Goal: Book appointment/travel/reservation

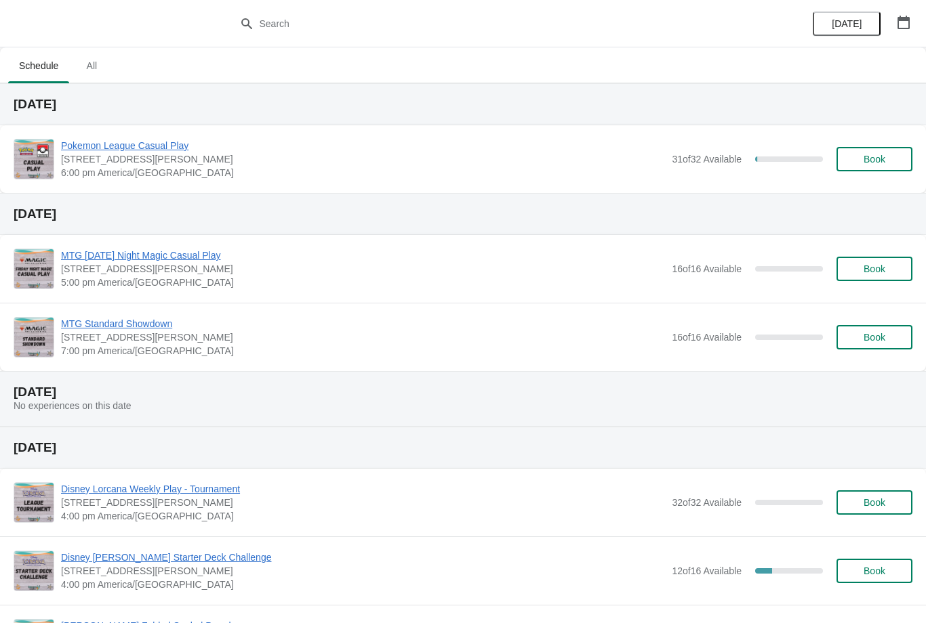
click at [864, 169] on button "Book" at bounding box center [874, 159] width 76 height 24
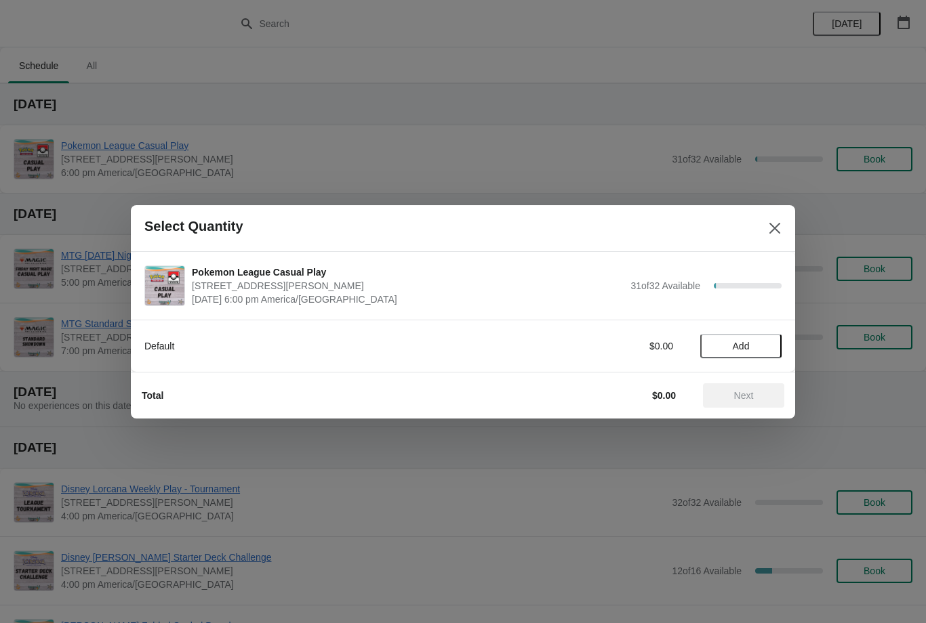
click at [728, 334] on button "Add" at bounding box center [740, 346] width 81 height 24
click at [761, 340] on icon at bounding box center [764, 346] width 14 height 14
click at [735, 399] on span "Next" at bounding box center [744, 395] width 20 height 11
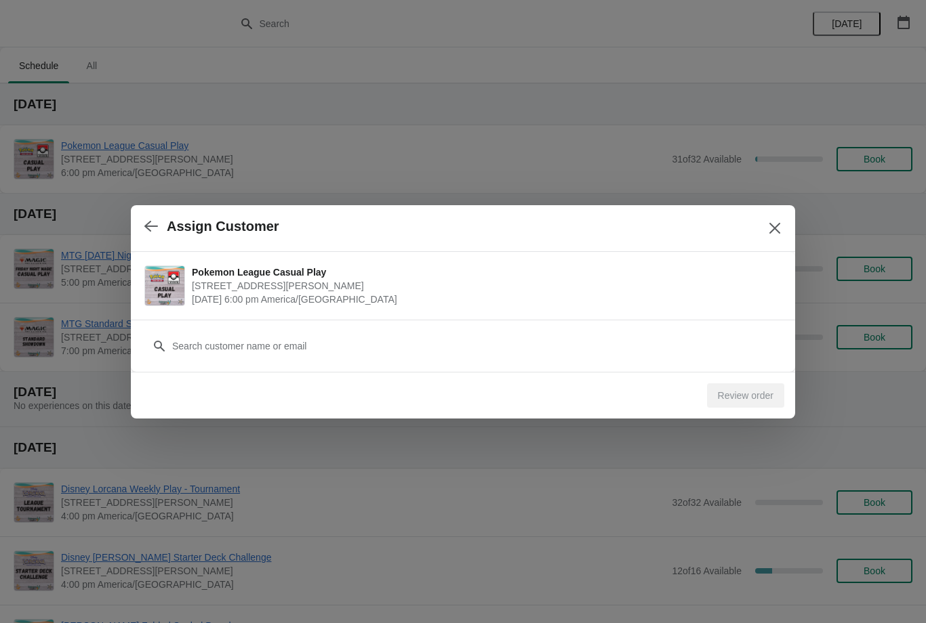
click at [147, 217] on button "button" at bounding box center [151, 226] width 24 height 26
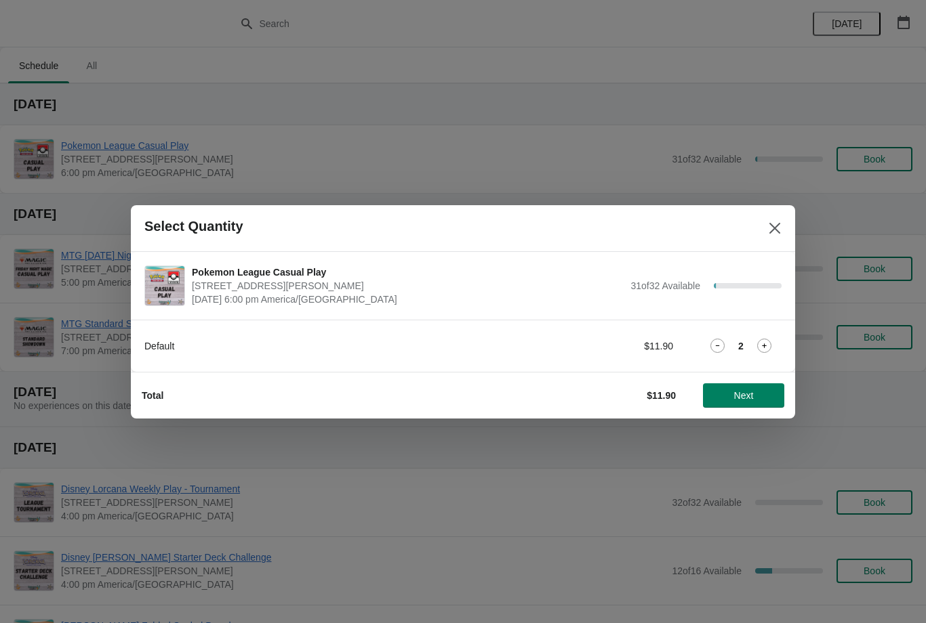
click at [724, 350] on icon at bounding box center [717, 346] width 14 height 14
click at [740, 396] on span "Next" at bounding box center [744, 395] width 20 height 11
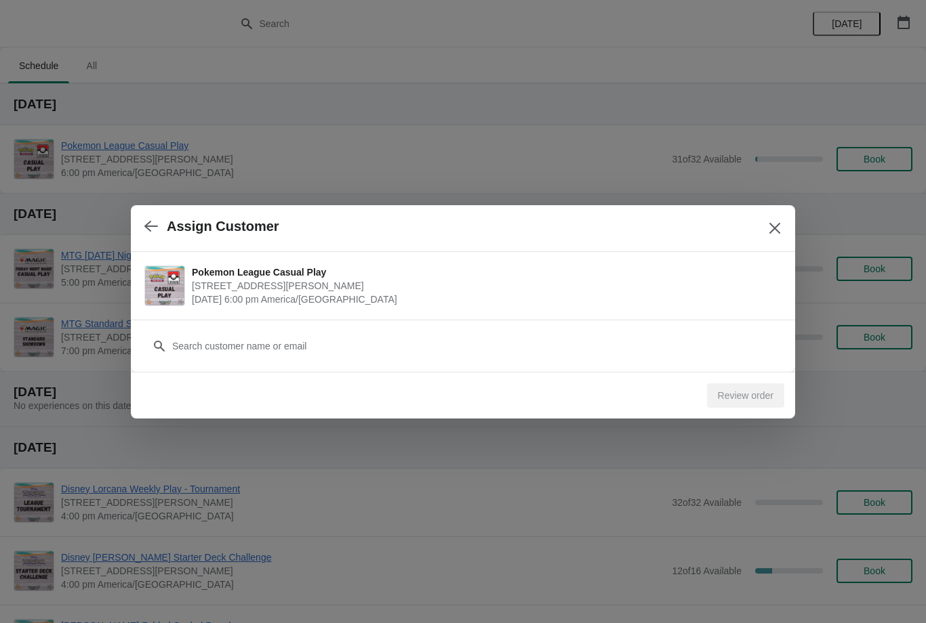
click at [146, 226] on icon "button" at bounding box center [151, 226] width 14 height 11
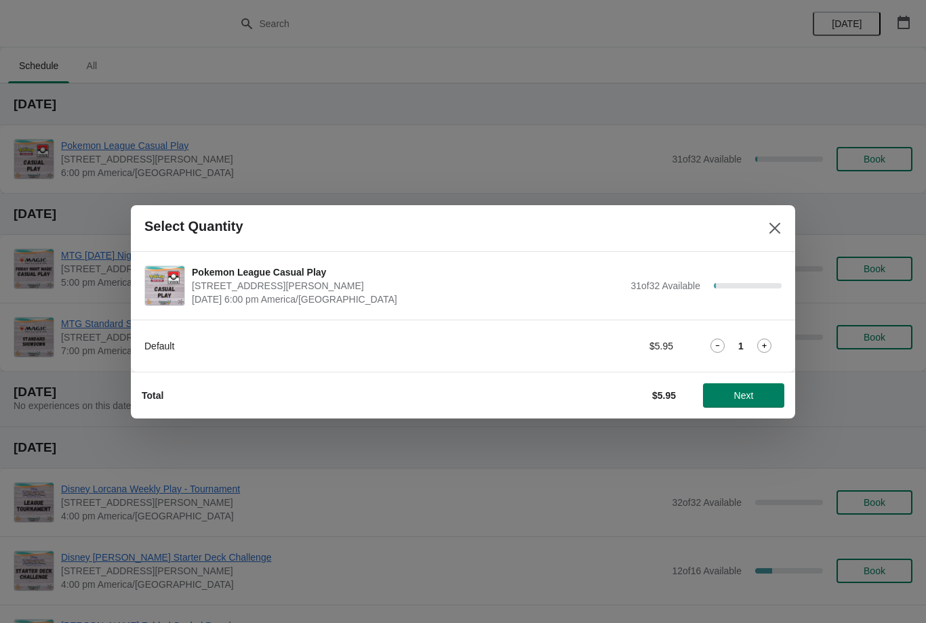
click at [742, 341] on strong "1" at bounding box center [740, 347] width 5 height 14
click at [770, 348] on icon at bounding box center [764, 346] width 14 height 14
click at [753, 396] on span "Next" at bounding box center [744, 395] width 20 height 11
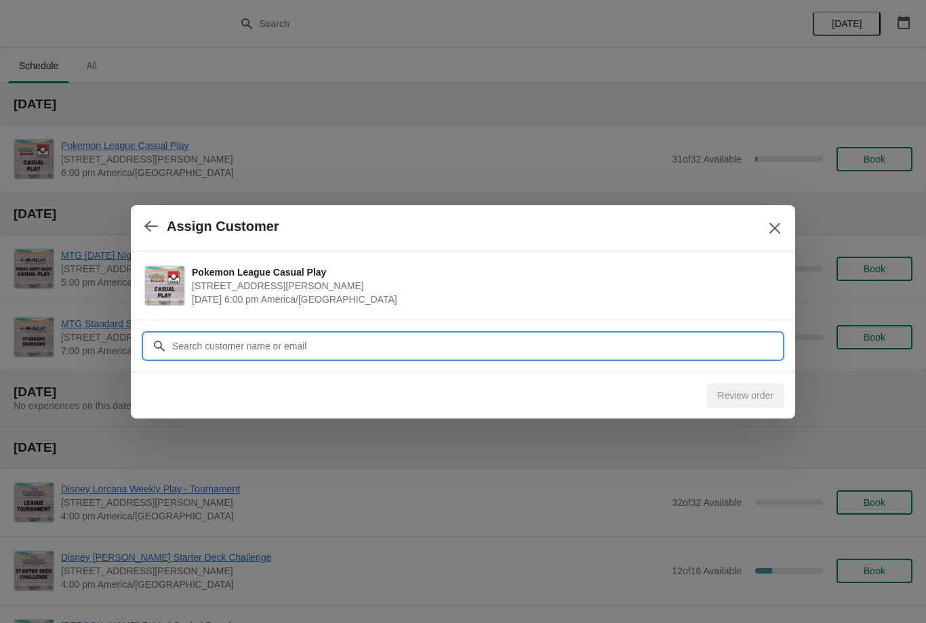
click at [657, 349] on input "Customer" at bounding box center [476, 346] width 610 height 24
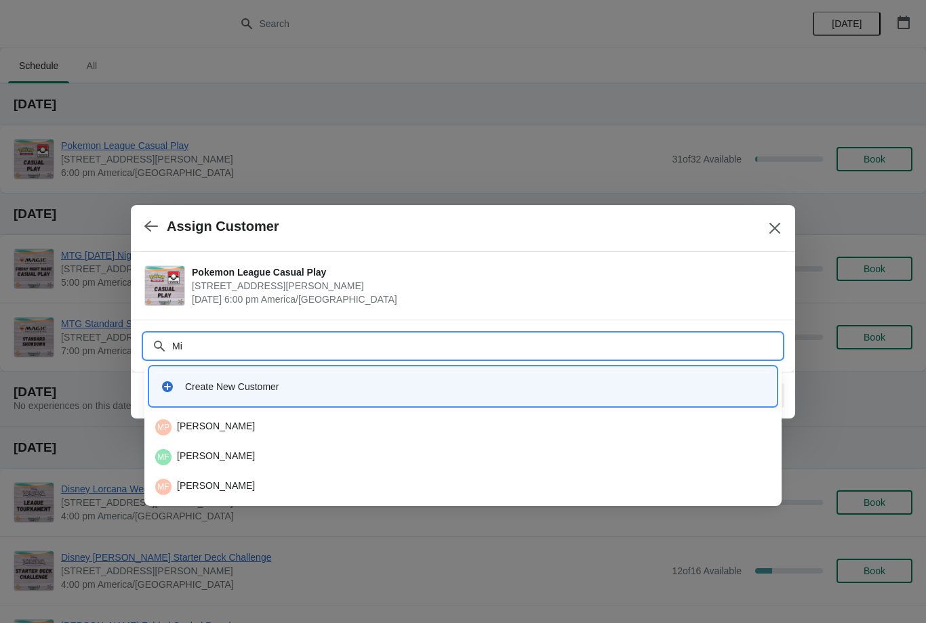
type input "M"
type input "P"
type input "Miguel.p"
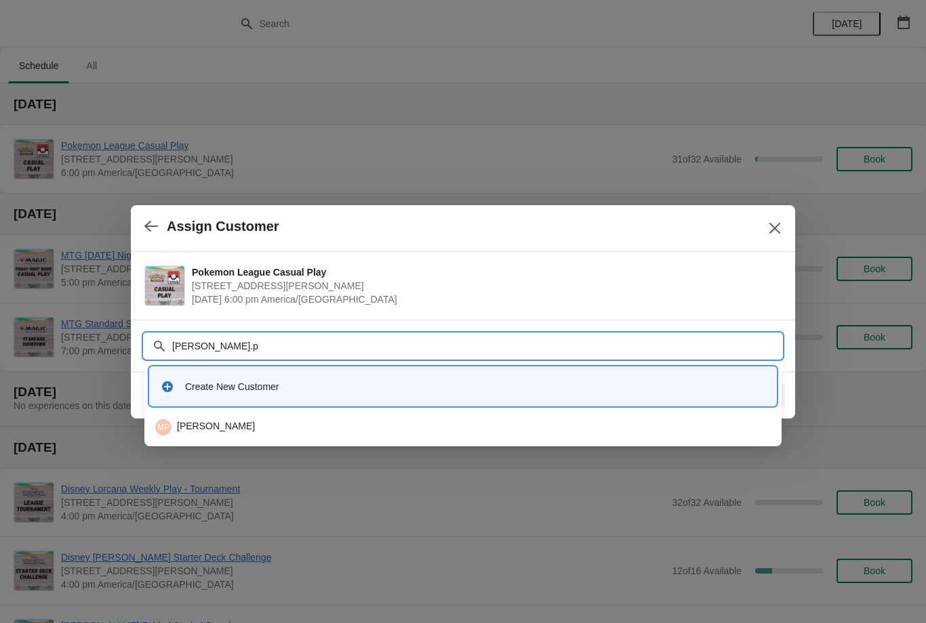
click at [362, 422] on div "MP Miguel Perez" at bounding box center [462, 427] width 615 height 16
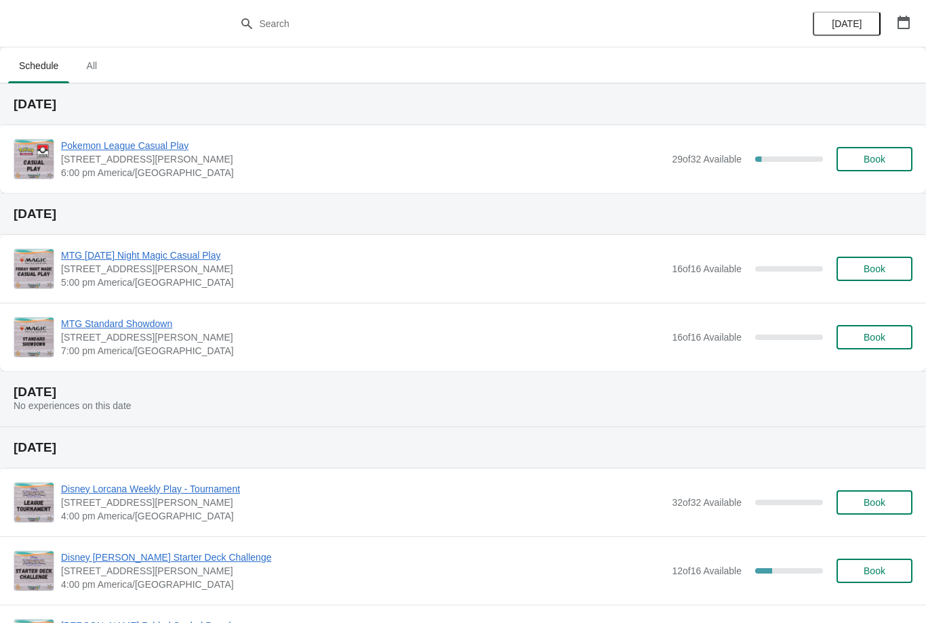
click at [883, 150] on button "Book" at bounding box center [874, 159] width 76 height 24
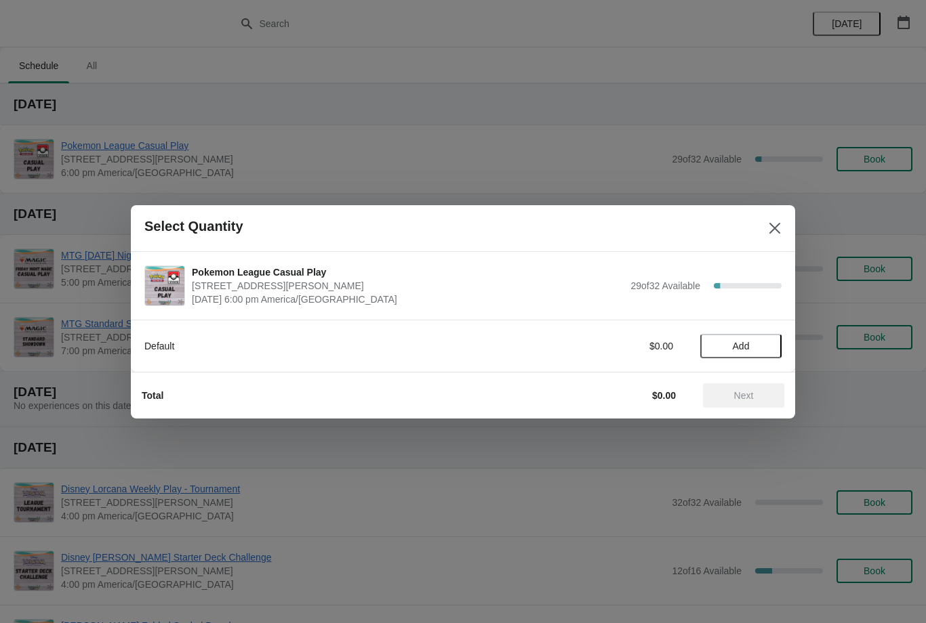
click at [756, 331] on div "Default $0.00 Add" at bounding box center [462, 340] width 637 height 38
click at [756, 348] on span "Add" at bounding box center [740, 346] width 57 height 11
click at [756, 385] on button "Next" at bounding box center [743, 396] width 81 height 24
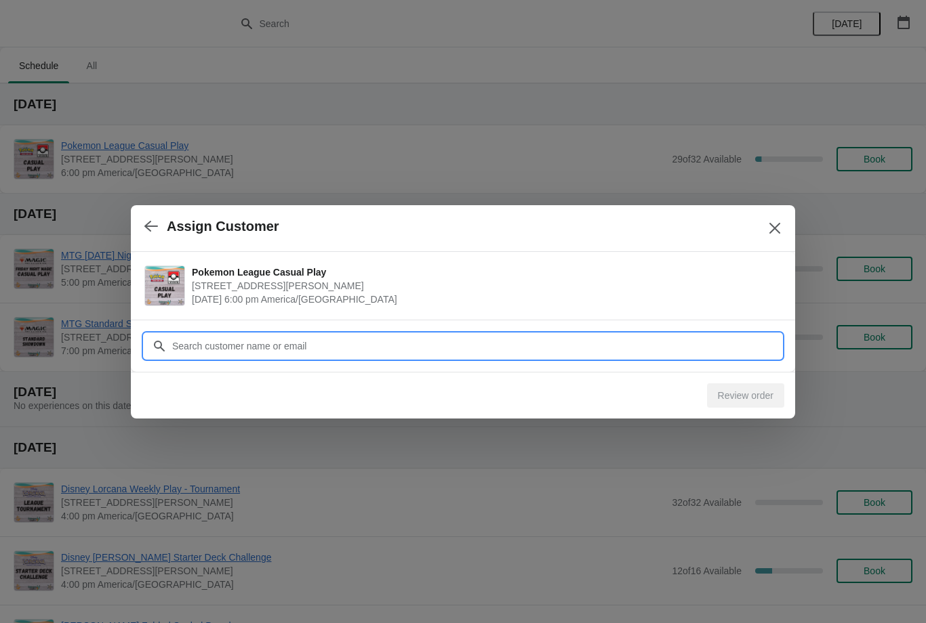
click at [652, 345] on input "Customer" at bounding box center [476, 346] width 610 height 24
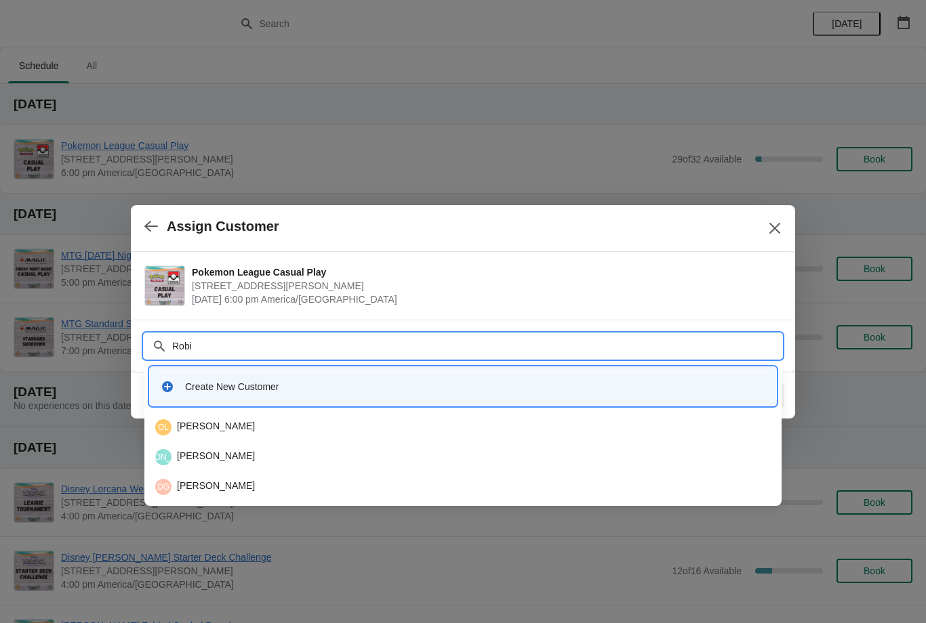
type input "Robin"
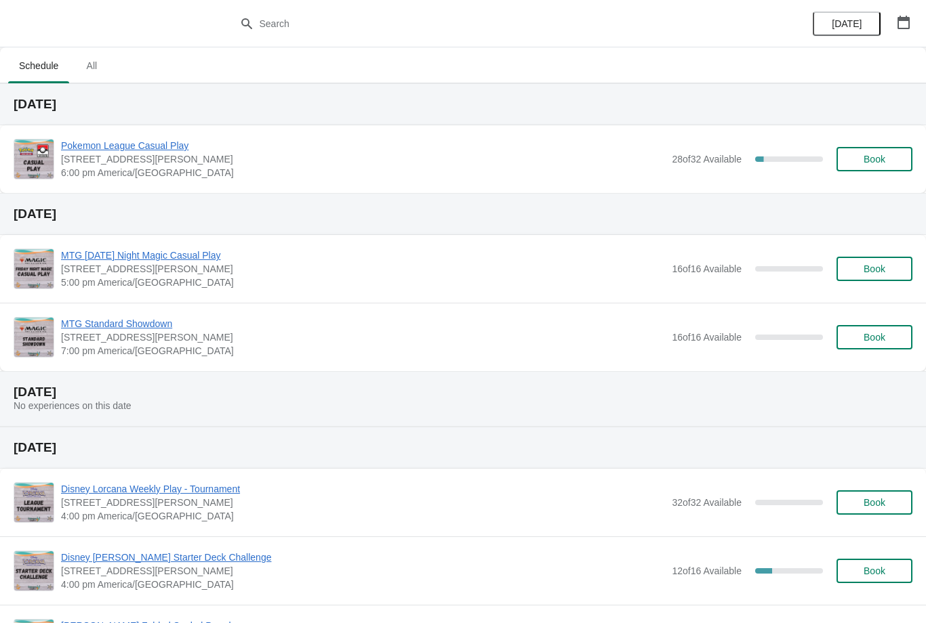
click at [866, 171] on button "Book" at bounding box center [874, 159] width 76 height 24
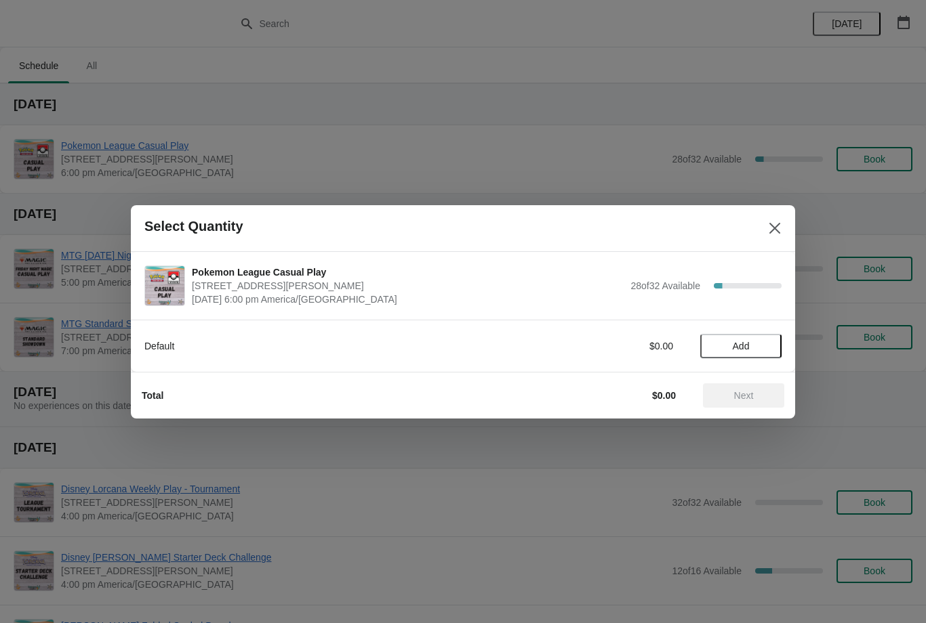
click at [756, 346] on span "Add" at bounding box center [740, 346] width 57 height 11
click at [758, 392] on span "Next" at bounding box center [744, 395] width 60 height 11
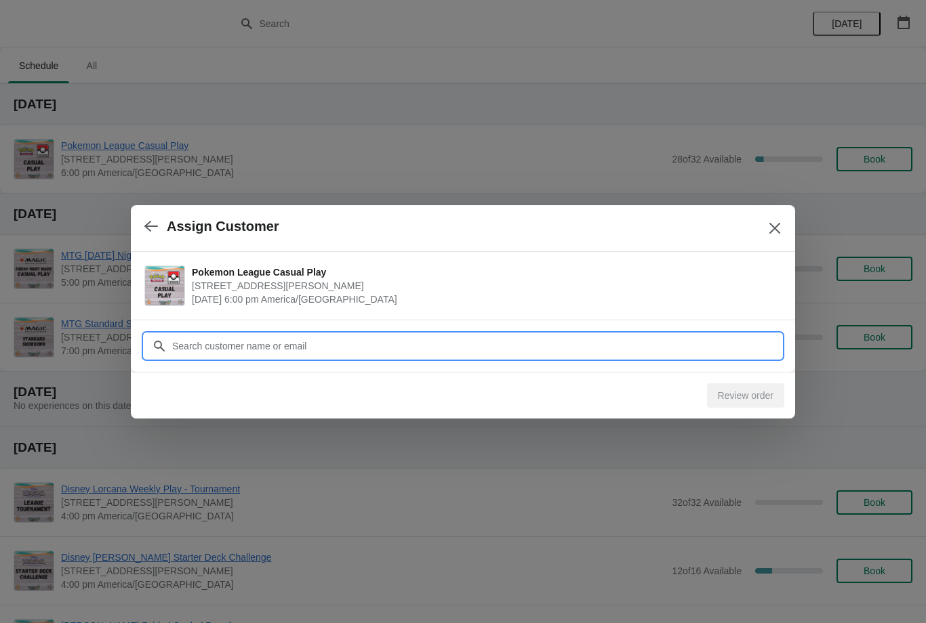
click at [676, 346] on input "Customer" at bounding box center [476, 346] width 610 height 24
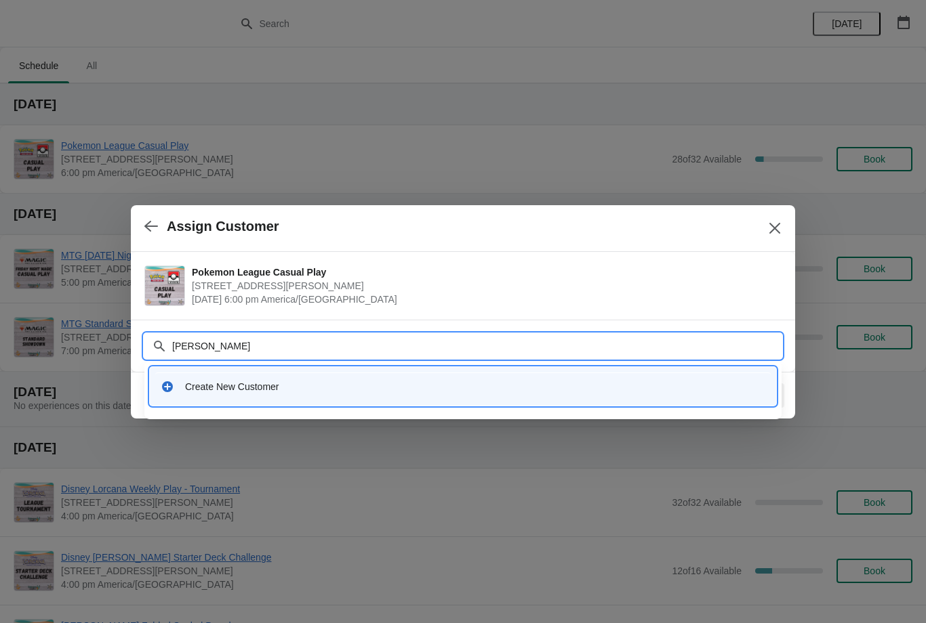
type input "Adam sparks"
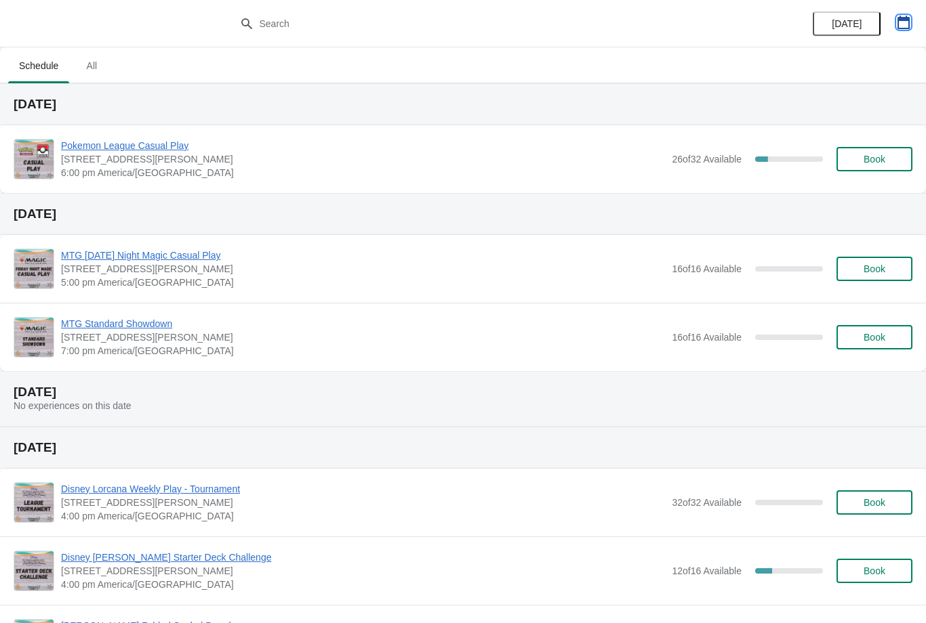
click at [899, 26] on icon "button" at bounding box center [904, 23] width 14 height 14
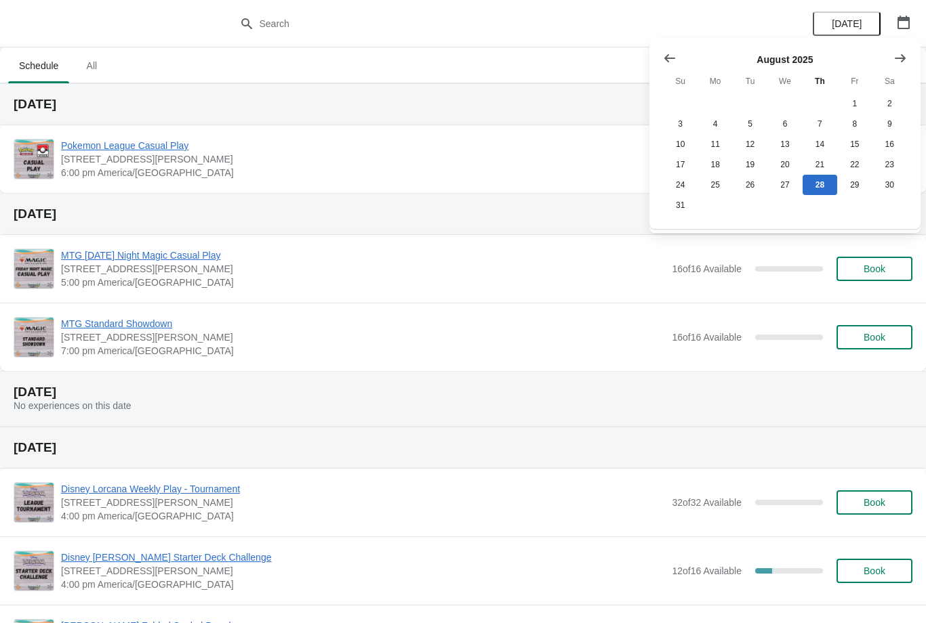
click at [896, 58] on icon "Show next month, September 2025" at bounding box center [900, 58] width 11 height 8
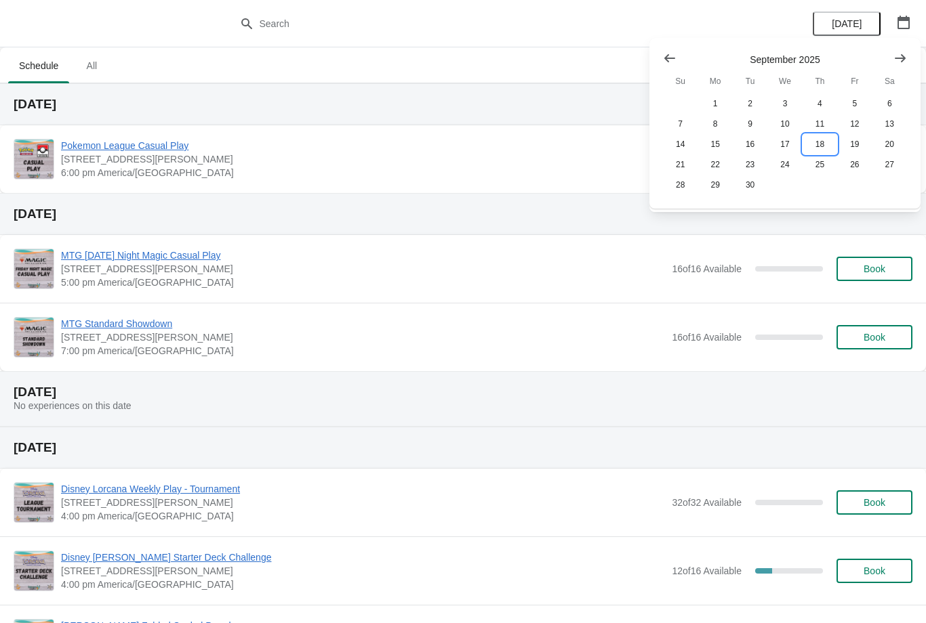
click at [826, 138] on button "18" at bounding box center [819, 144] width 35 height 20
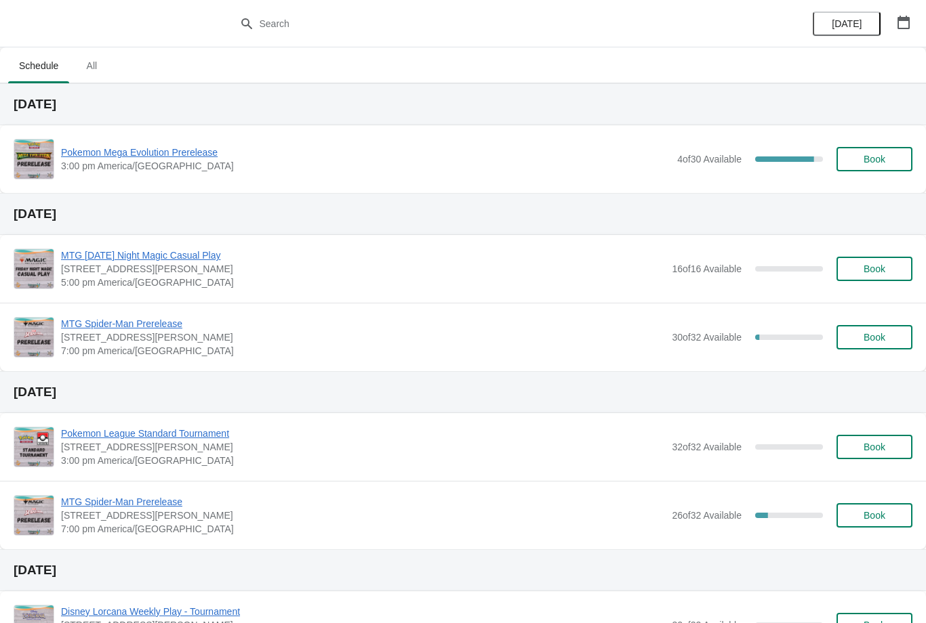
click at [869, 159] on span "Book" at bounding box center [874, 159] width 22 height 11
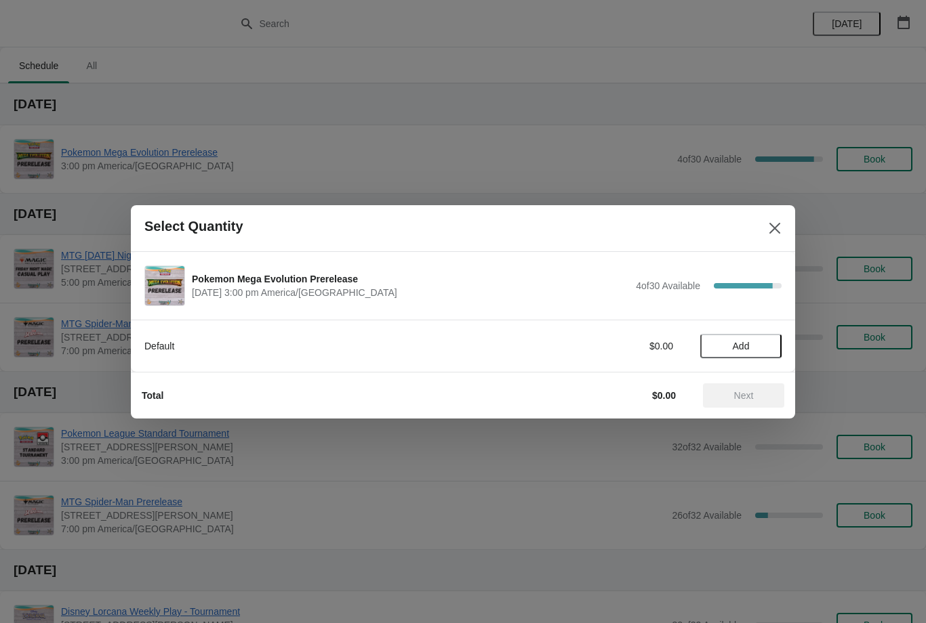
click at [764, 350] on span "Add" at bounding box center [740, 346] width 57 height 11
click at [766, 348] on icon at bounding box center [764, 346] width 14 height 14
click at [746, 400] on span "Next" at bounding box center [744, 395] width 20 height 11
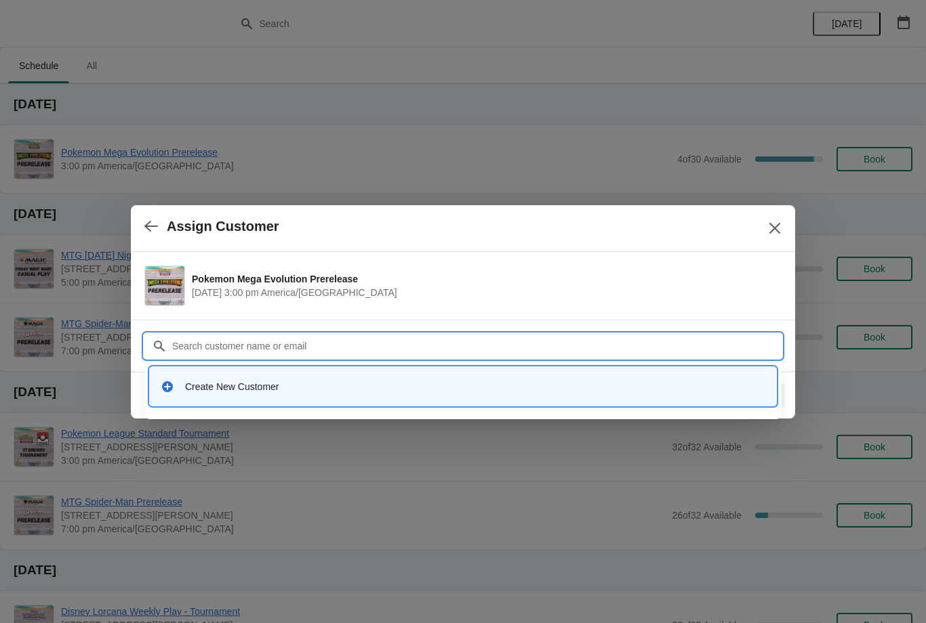
type input "S"
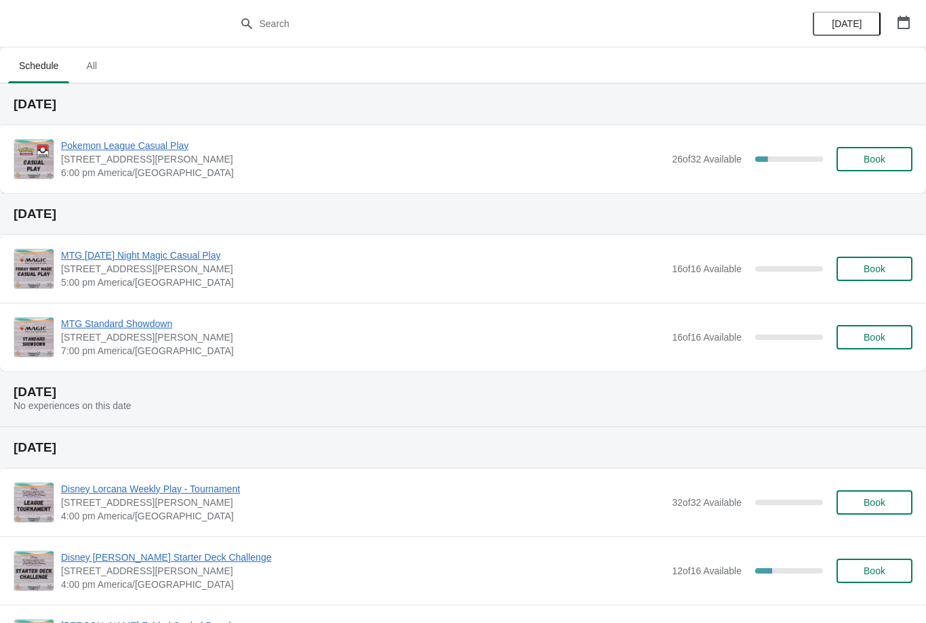
click at [890, 152] on button "Book" at bounding box center [874, 159] width 76 height 24
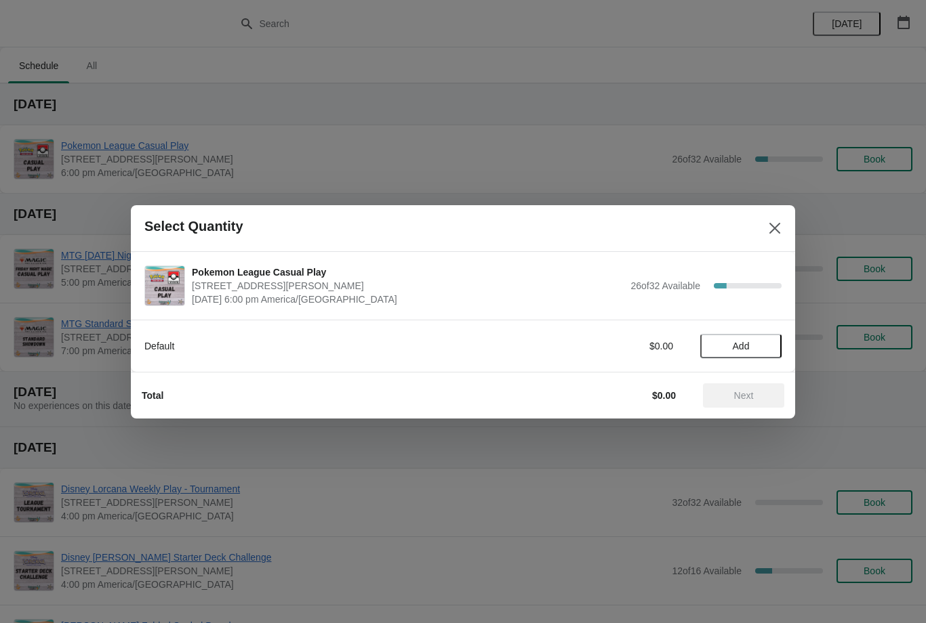
click at [760, 341] on span "Add" at bounding box center [740, 346] width 57 height 11
click at [759, 402] on button "Next" at bounding box center [743, 396] width 81 height 24
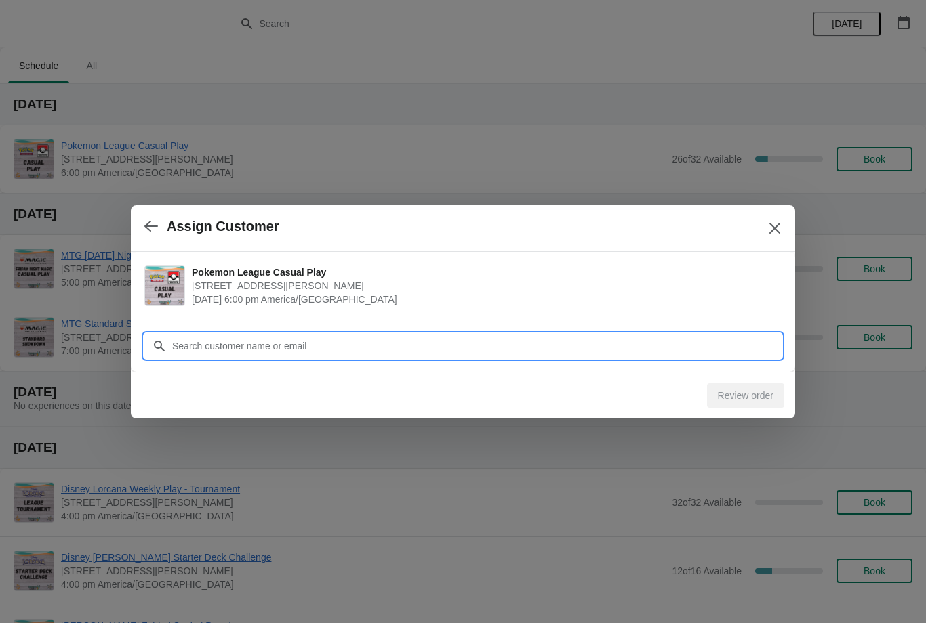
click at [678, 344] on input "Customer" at bounding box center [476, 346] width 610 height 24
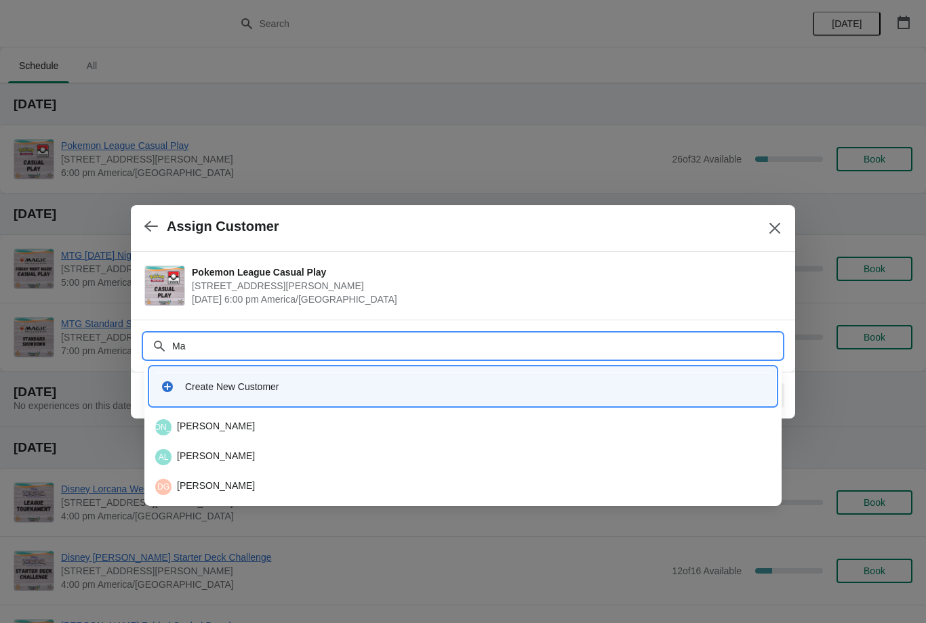
type input "M"
type input "Pra"
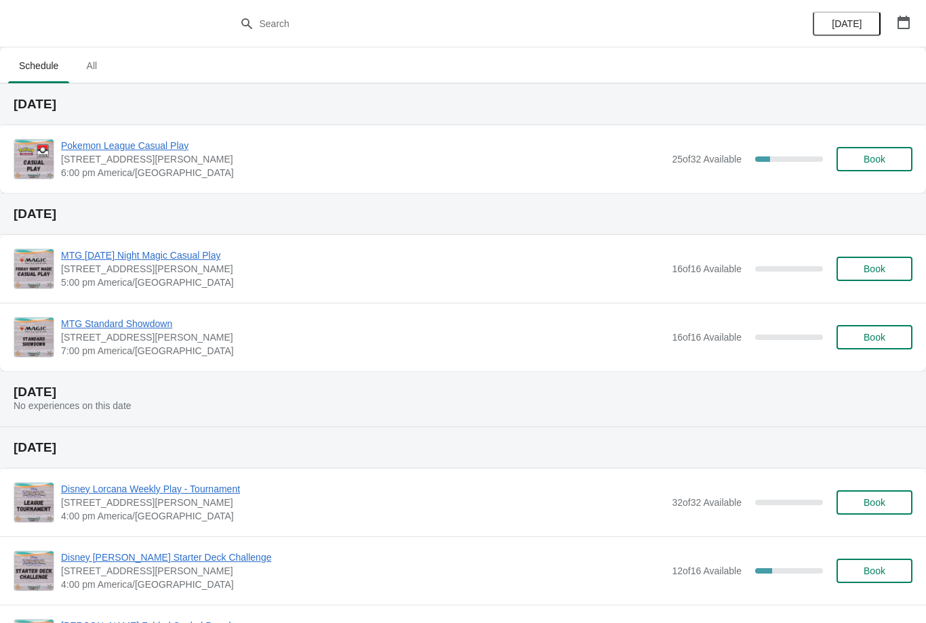
click at [897, 180] on div "Pokemon League Casual Play [STREET_ADDRESS][PERSON_NAME] 6:00 pm [GEOGRAPHIC_DA…" at bounding box center [463, 159] width 926 height 68
click at [895, 158] on span "Book" at bounding box center [874, 159] width 52 height 11
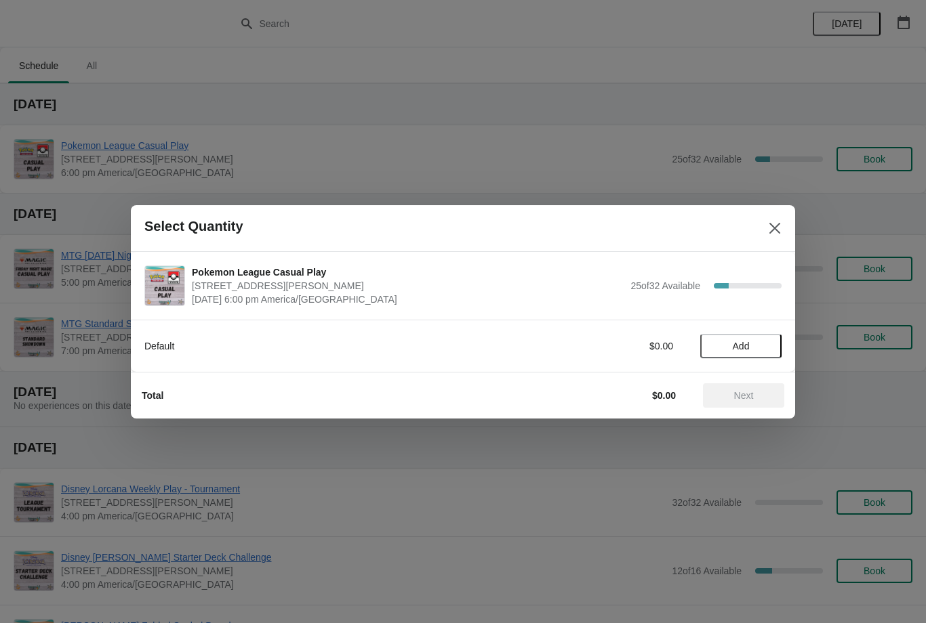
click at [761, 344] on span "Add" at bounding box center [740, 346] width 57 height 11
click at [753, 394] on span "Next" at bounding box center [744, 395] width 20 height 11
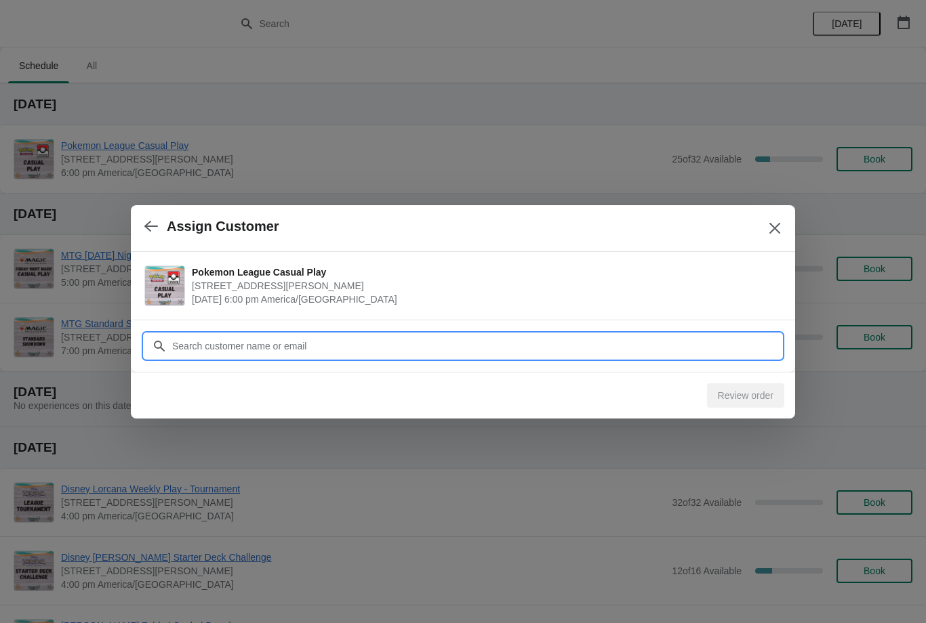
click at [544, 336] on input "Customer" at bounding box center [476, 346] width 610 height 24
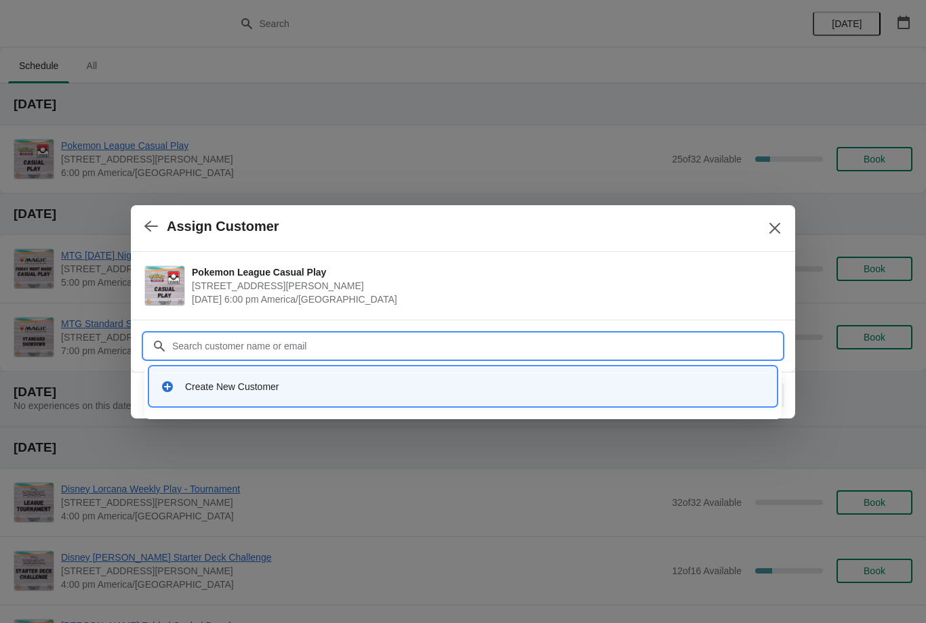
type input "I"
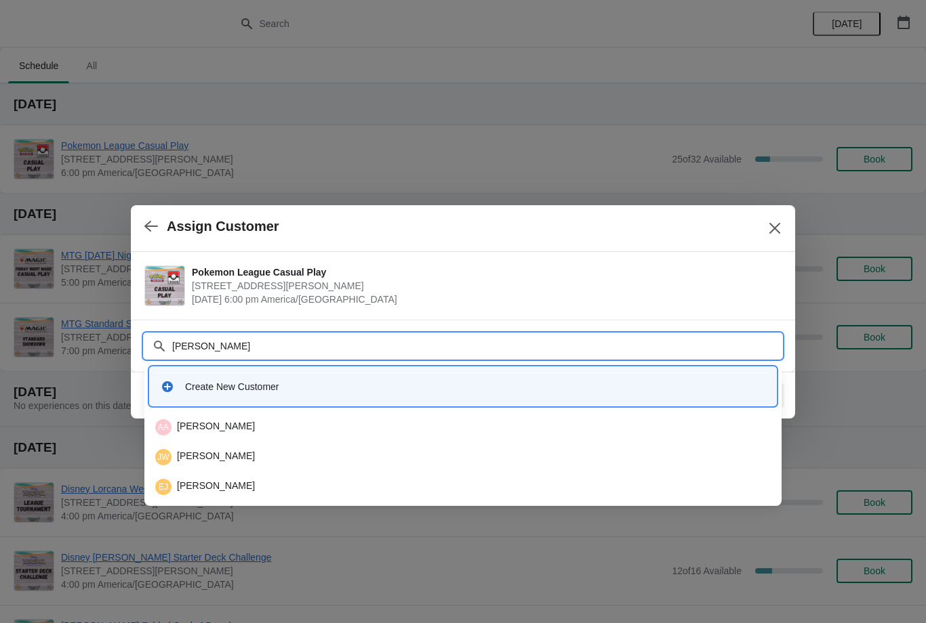
type input "J"
type input "Beck"
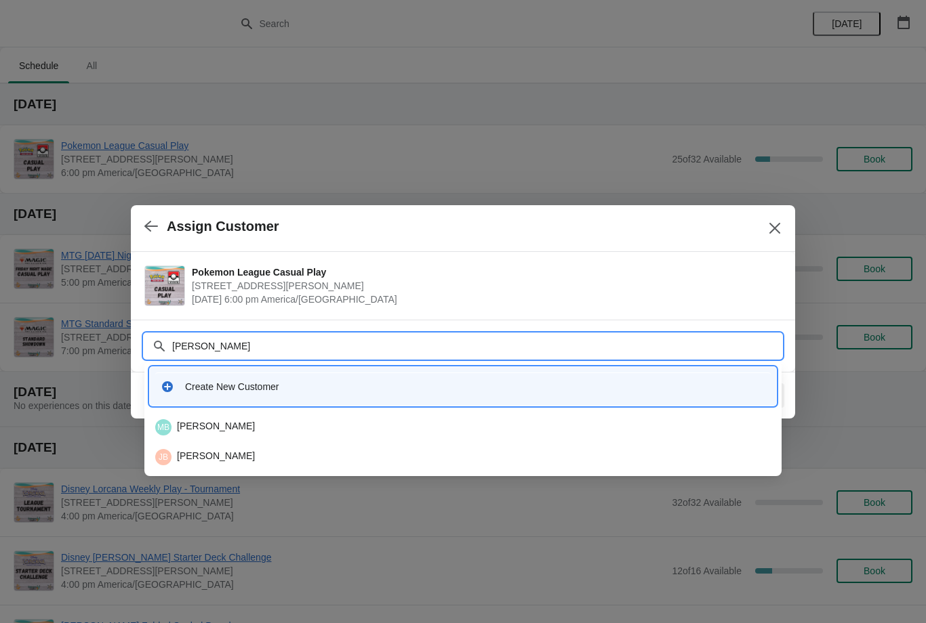
click at [323, 466] on div "JB Jacob Beckham" at bounding box center [463, 457] width 626 height 27
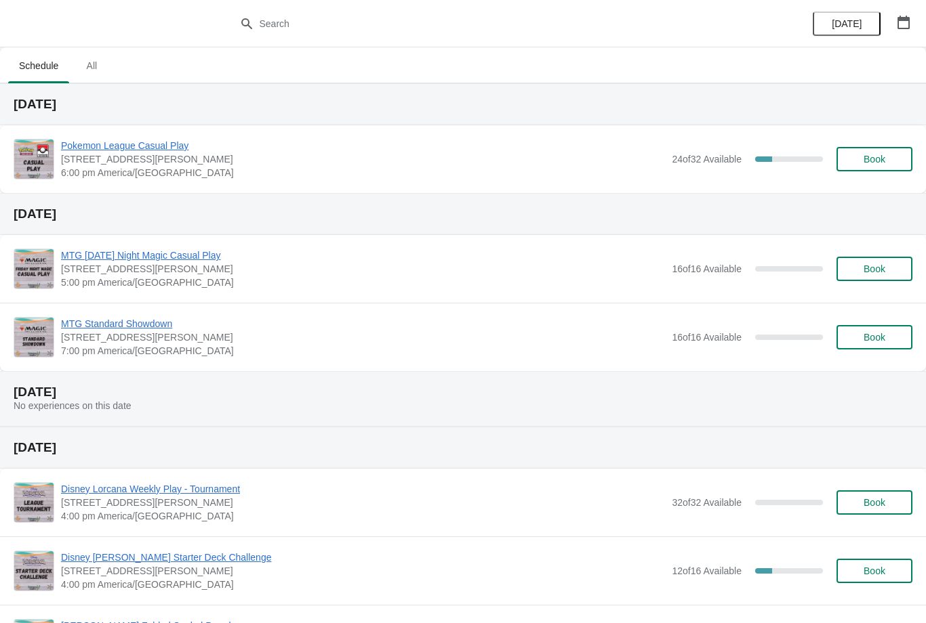
click at [880, 162] on span "Book" at bounding box center [874, 159] width 22 height 11
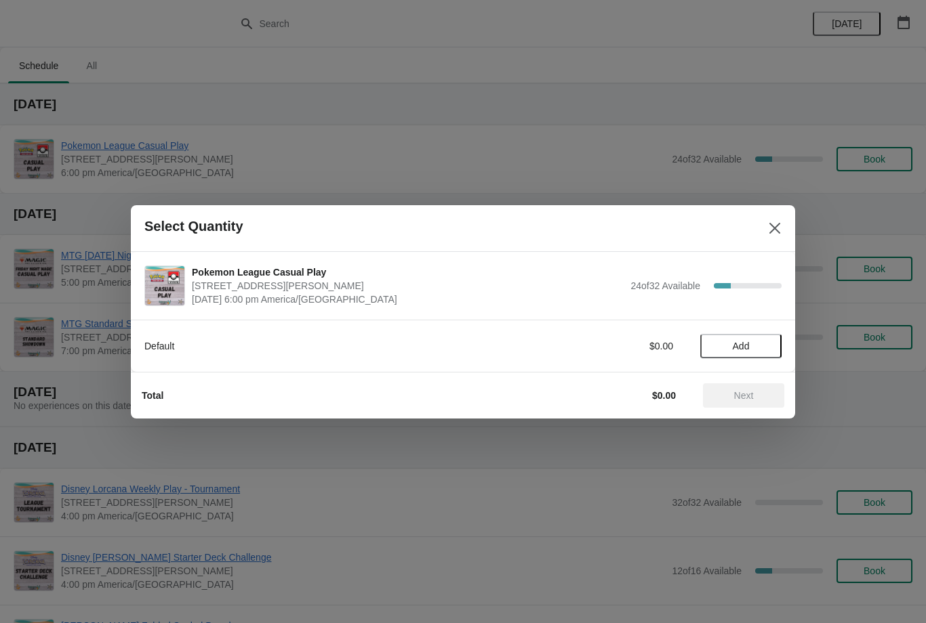
click at [764, 348] on span "Add" at bounding box center [740, 346] width 57 height 11
click at [754, 392] on span "Next" at bounding box center [744, 395] width 20 height 11
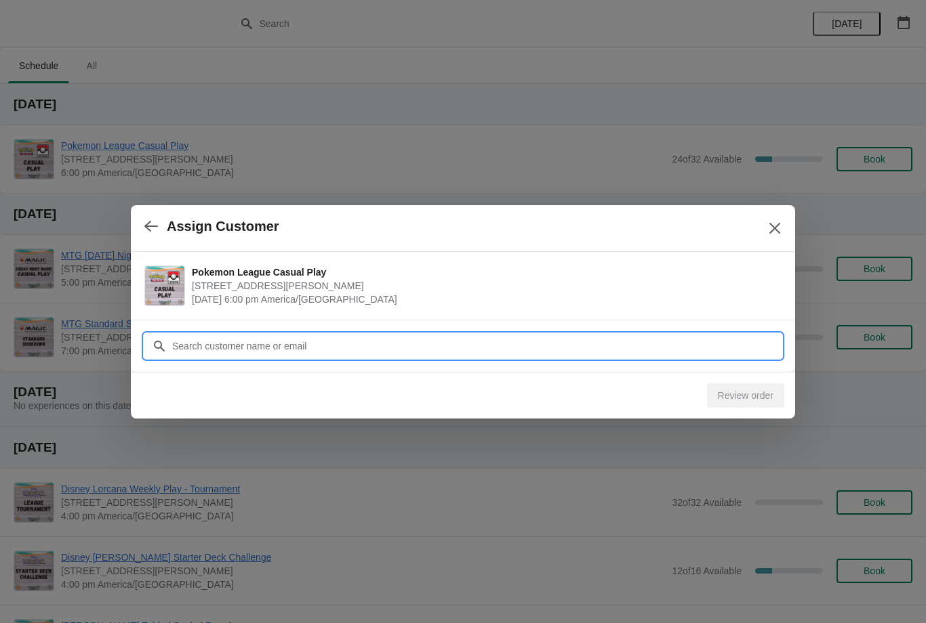
click at [696, 350] on input "Customer" at bounding box center [476, 346] width 610 height 24
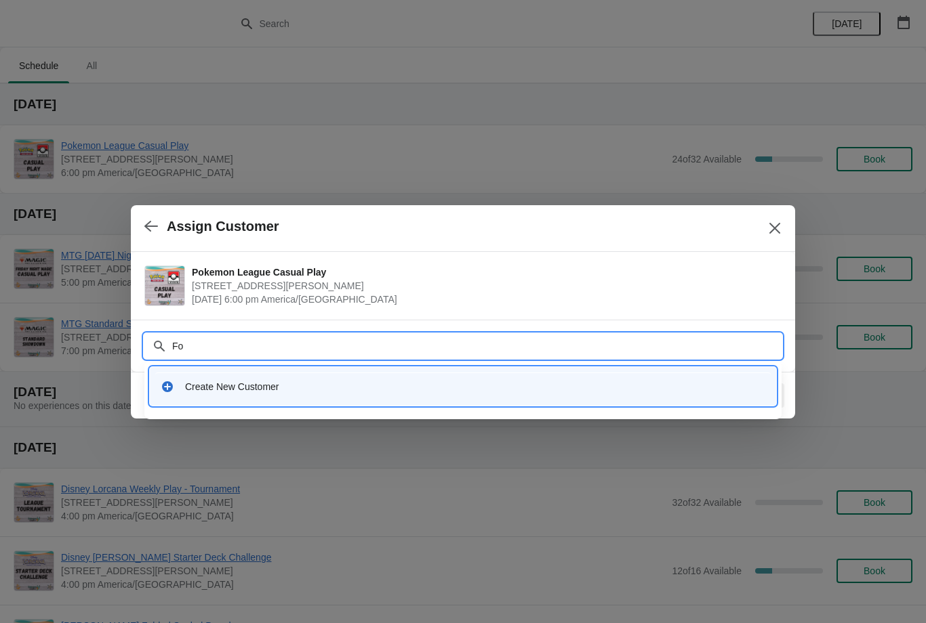
type input "F"
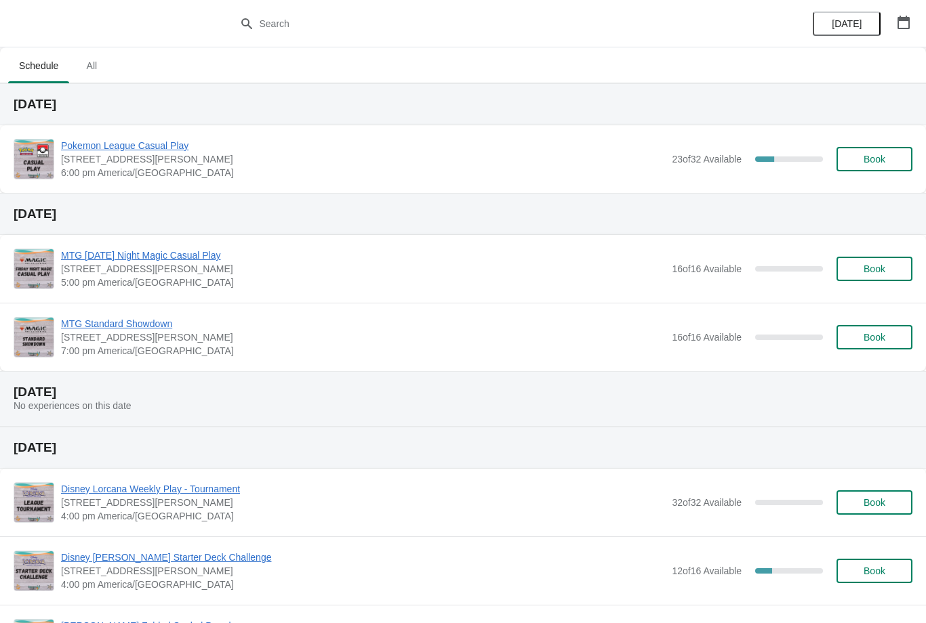
click at [885, 158] on span "Book" at bounding box center [874, 159] width 22 height 11
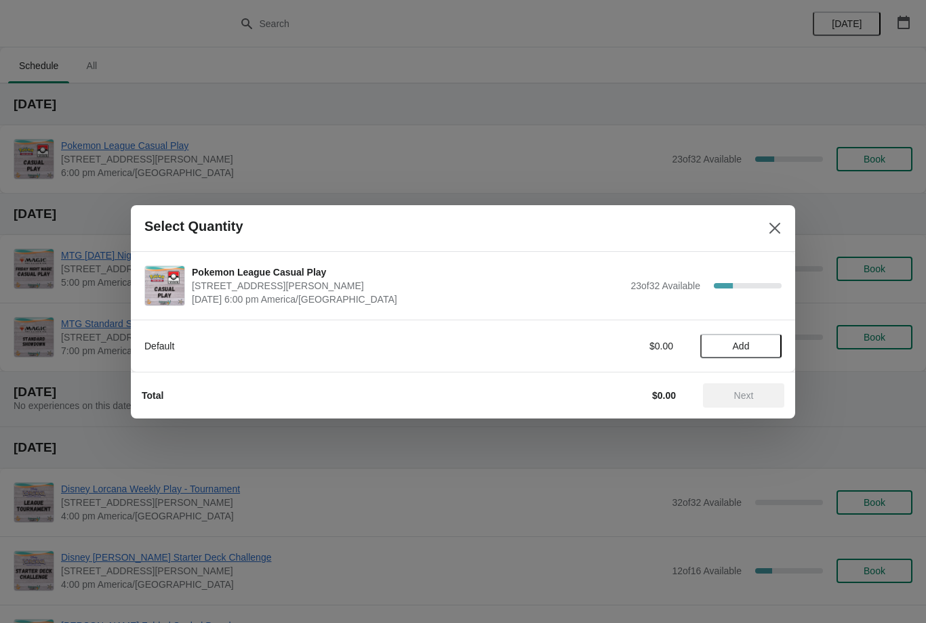
click at [757, 347] on span "Add" at bounding box center [740, 346] width 57 height 11
click at [747, 405] on button "Next" at bounding box center [743, 396] width 81 height 24
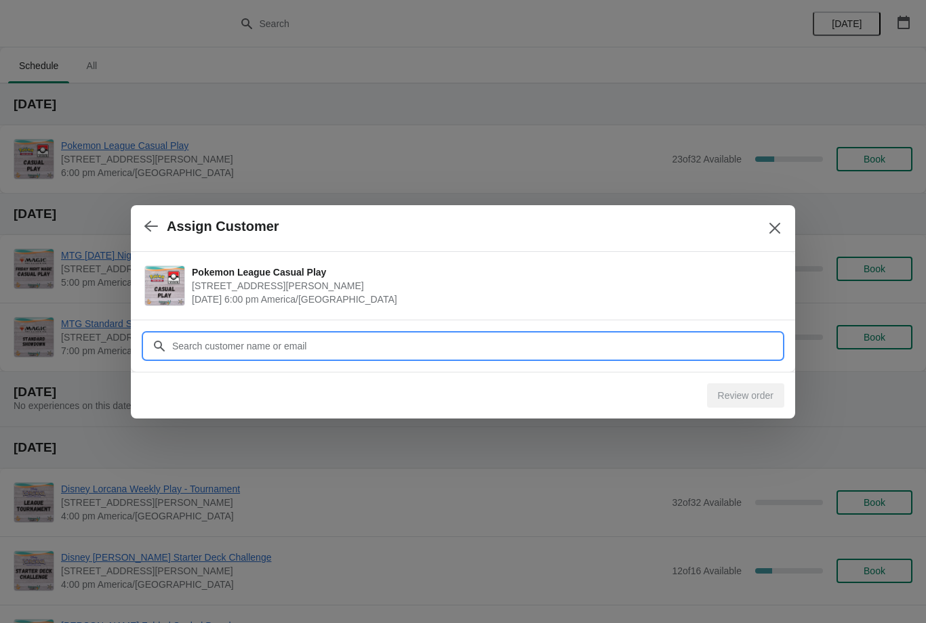
click at [710, 344] on input "Customer" at bounding box center [476, 346] width 610 height 24
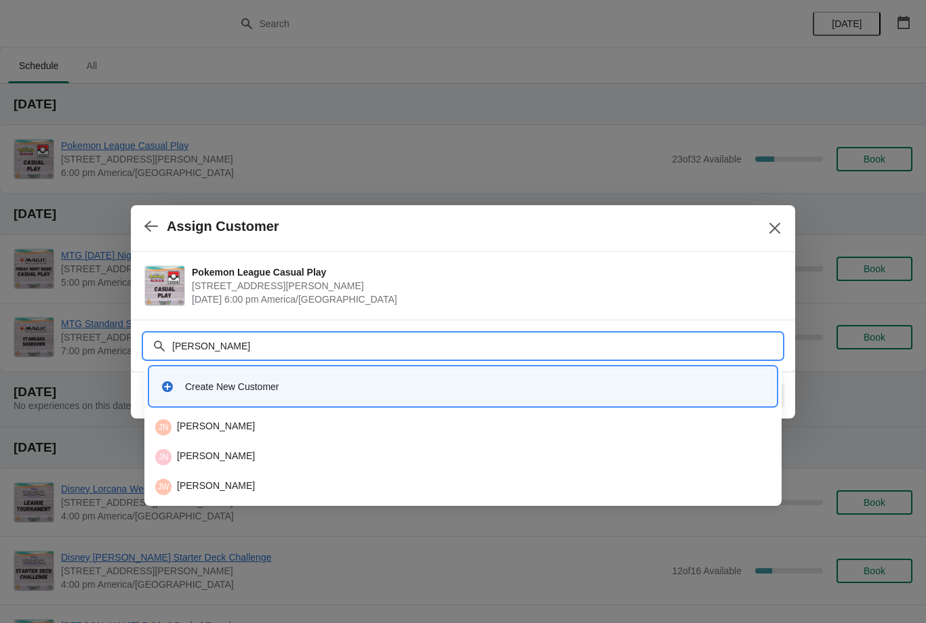
type input "Navee"
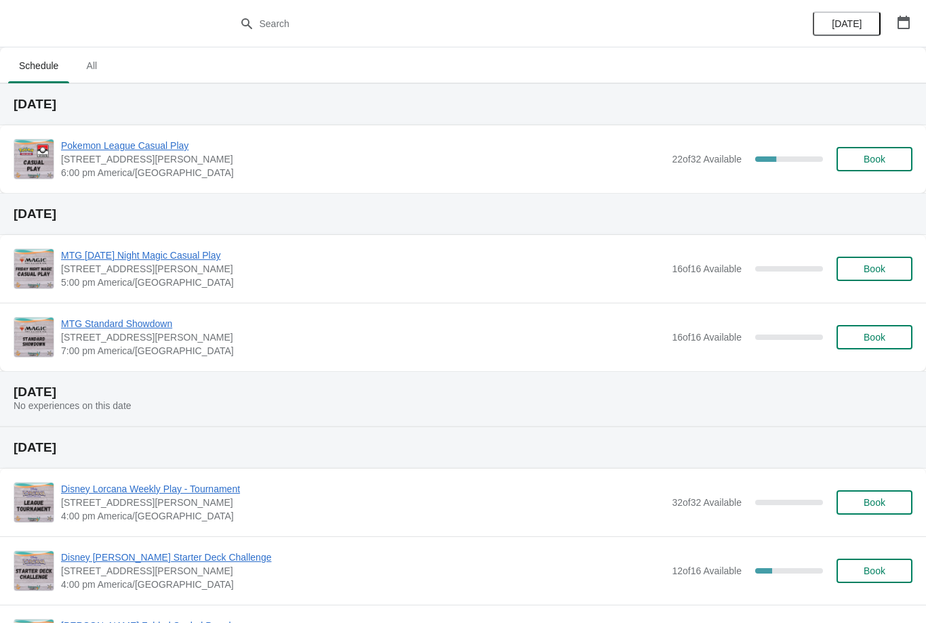
click at [876, 161] on span "Book" at bounding box center [874, 159] width 22 height 11
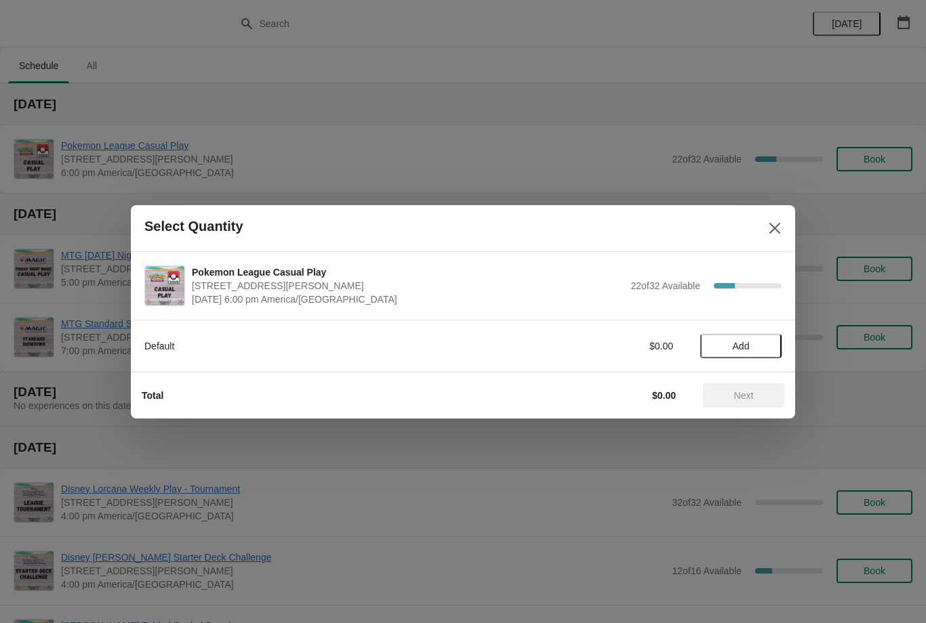
click at [745, 347] on span "Add" at bounding box center [741, 346] width 17 height 11
click at [734, 394] on span "Next" at bounding box center [744, 395] width 20 height 11
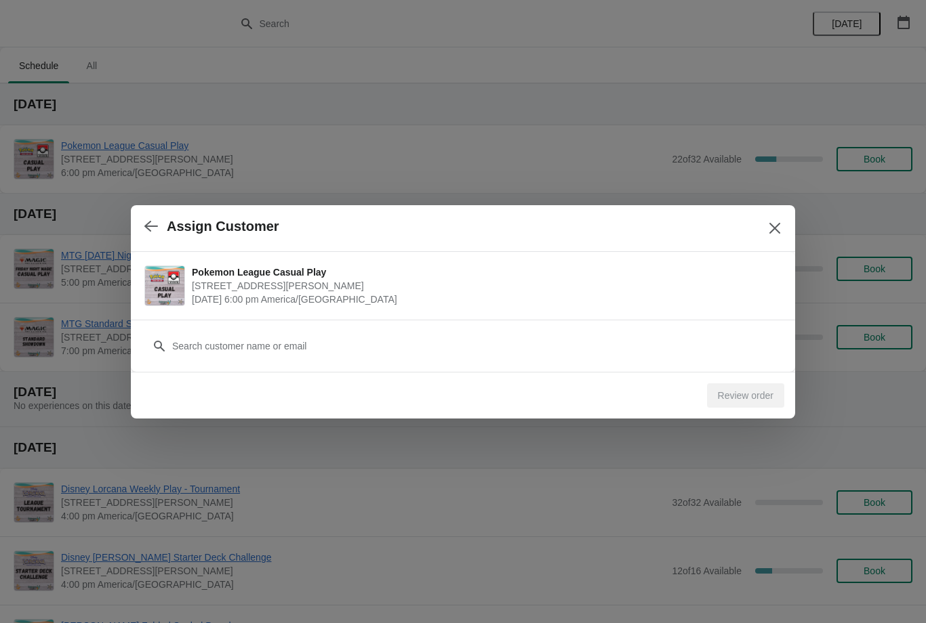
click at [660, 327] on div "Customer" at bounding box center [462, 340] width 637 height 38
click at [575, 330] on div "Customer" at bounding box center [462, 340] width 637 height 38
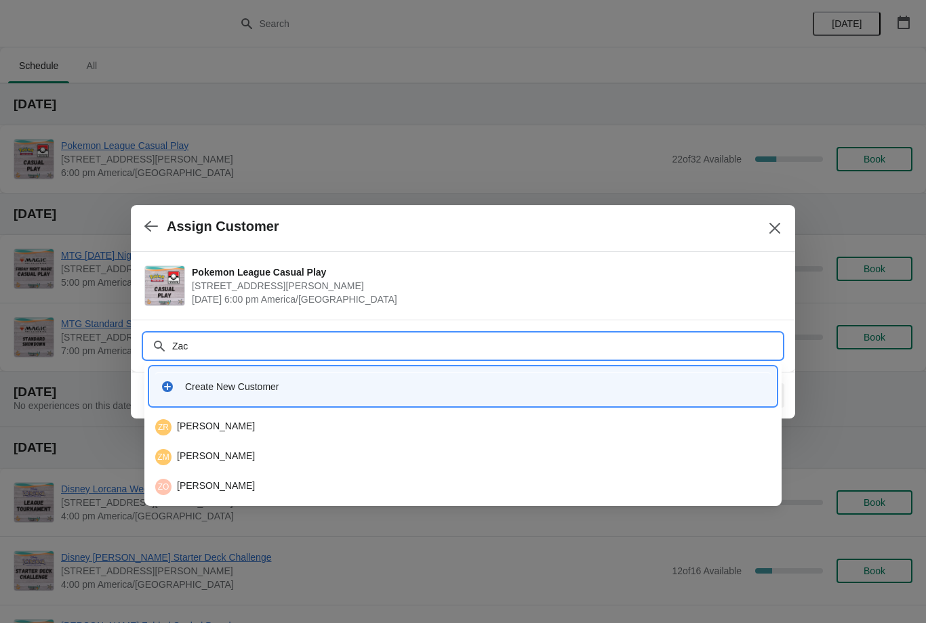
type input "[PERSON_NAME]"
click at [551, 422] on div "ZR [PERSON_NAME]" at bounding box center [462, 427] width 615 height 16
